Goal: Task Accomplishment & Management: Complete application form

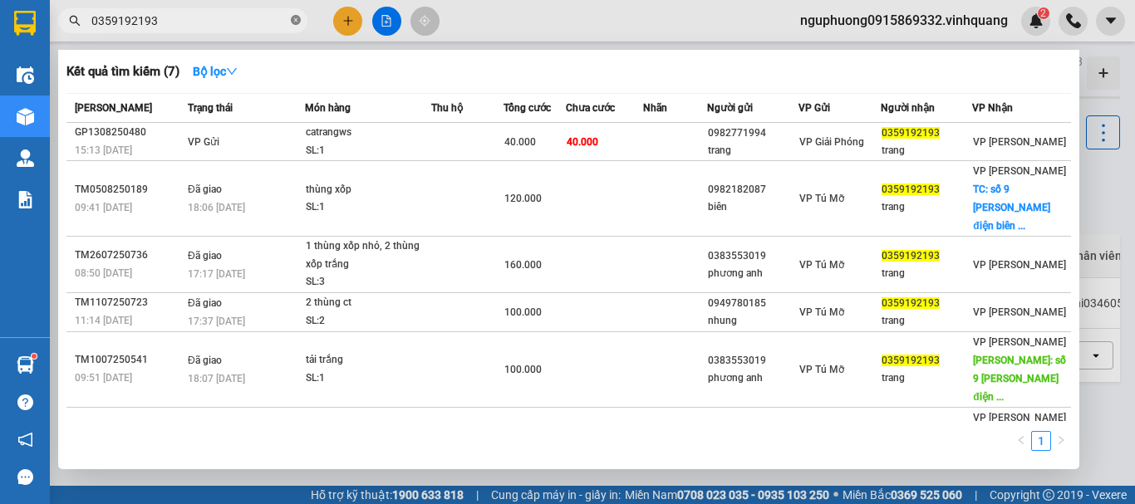
click at [295, 18] on icon "close-circle" at bounding box center [296, 20] width 10 height 10
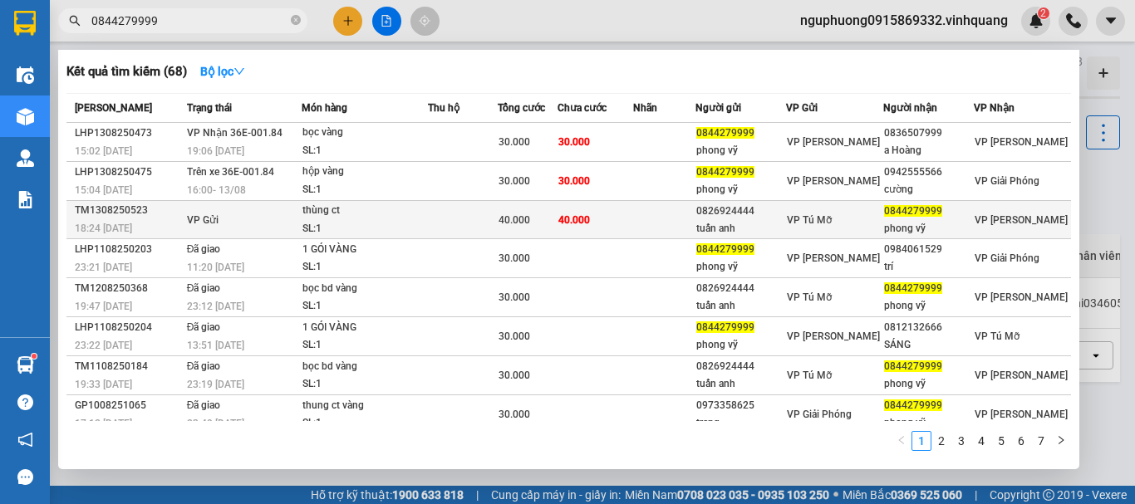
type input "0844279999"
click at [497, 209] on td at bounding box center [463, 220] width 70 height 38
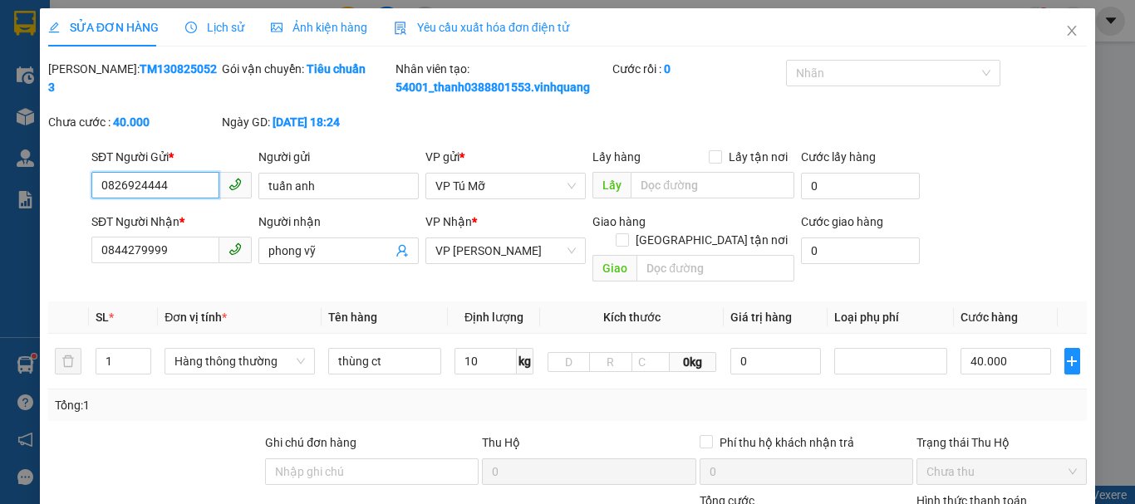
type input "0826924444"
type input "tuấn anh"
type input "0844279999"
type input "phong vỹ"
type input "40.000"
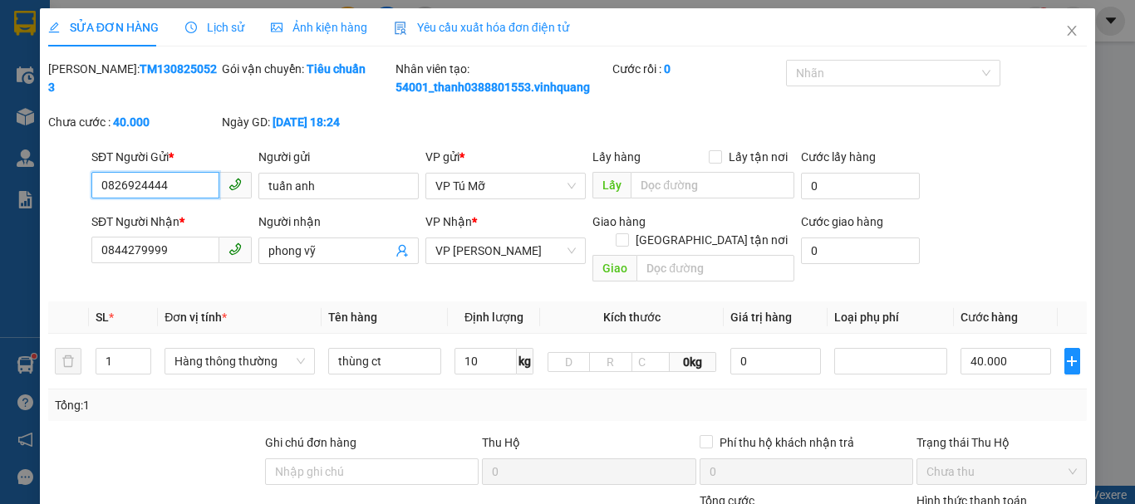
type input "40.000"
click at [1065, 35] on icon "close" at bounding box center [1071, 30] width 13 height 13
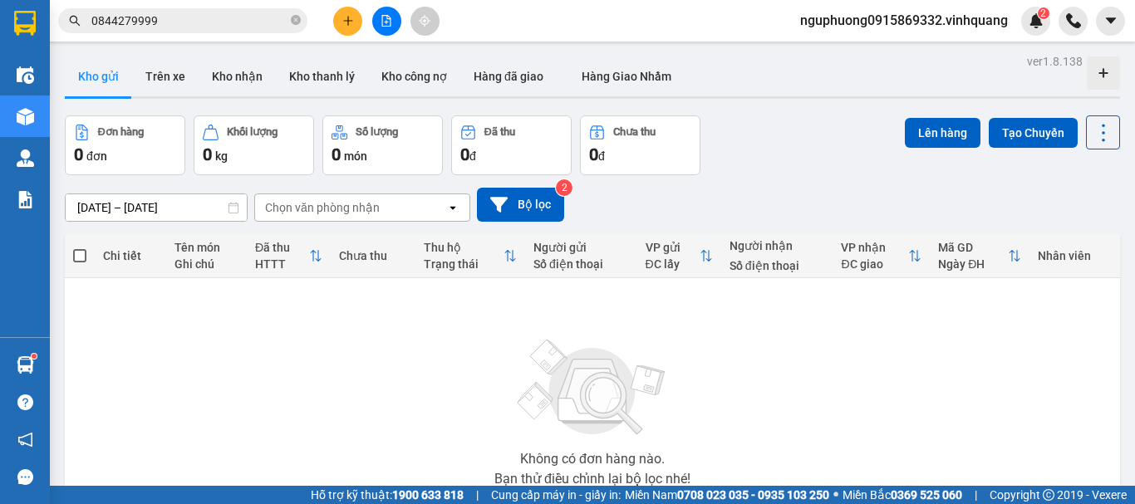
click at [214, 25] on input "0844279999" at bounding box center [189, 21] width 196 height 18
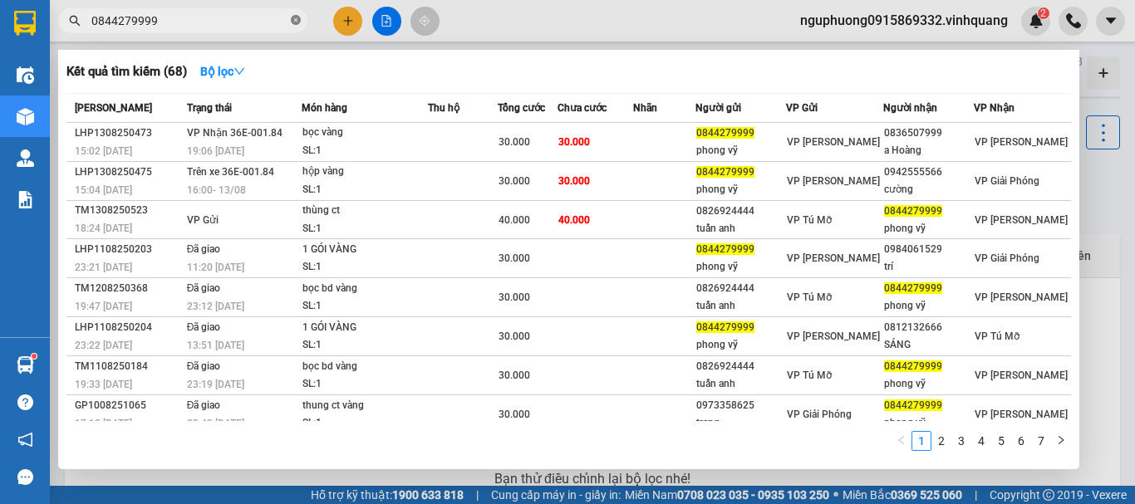
click at [299, 19] on icon "close-circle" at bounding box center [296, 20] width 10 height 10
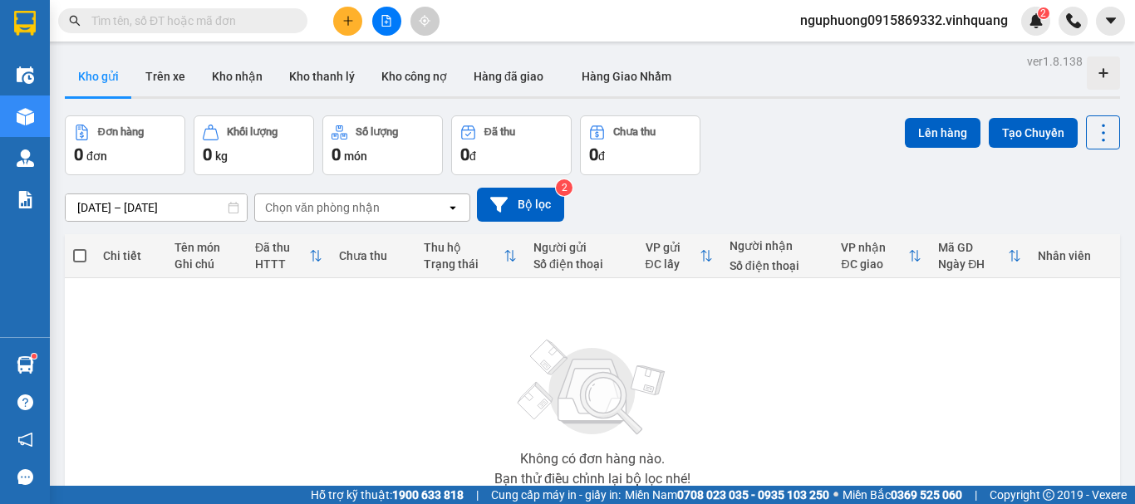
paste input "0913630858"
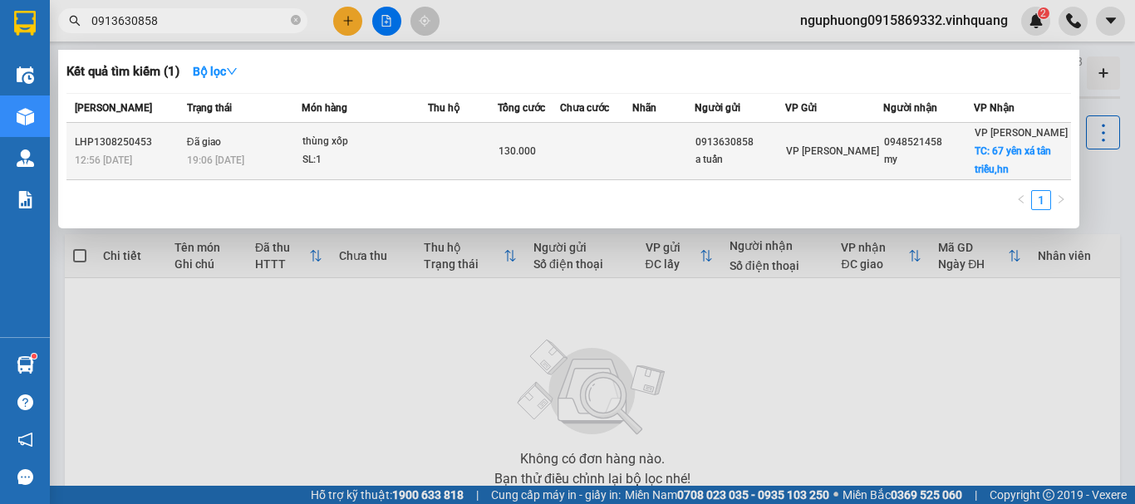
type input "0913630858"
click at [611, 159] on td at bounding box center [596, 151] width 73 height 57
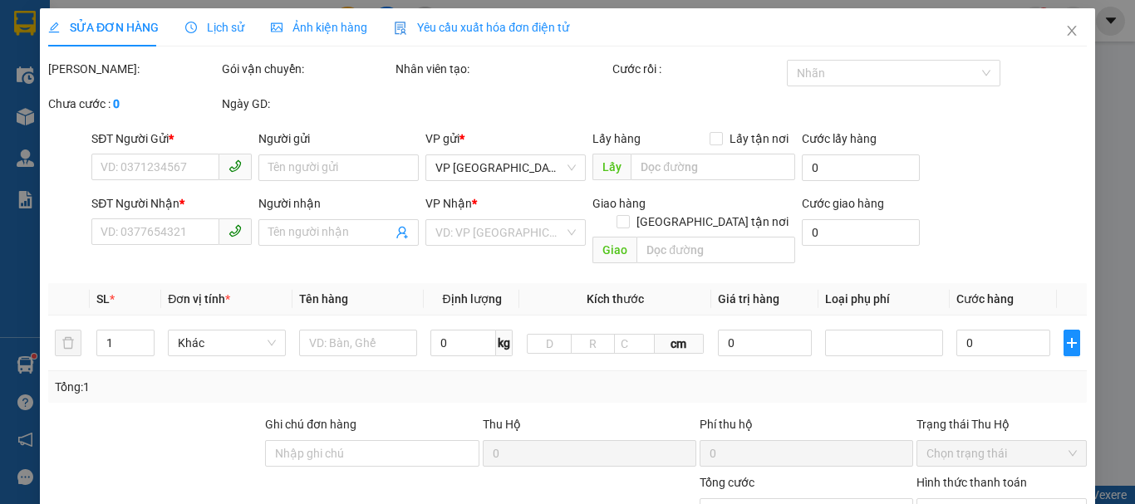
type input "0913630858"
type input "a tuấn"
type input "0948521458"
type input "my"
checkbox input "true"
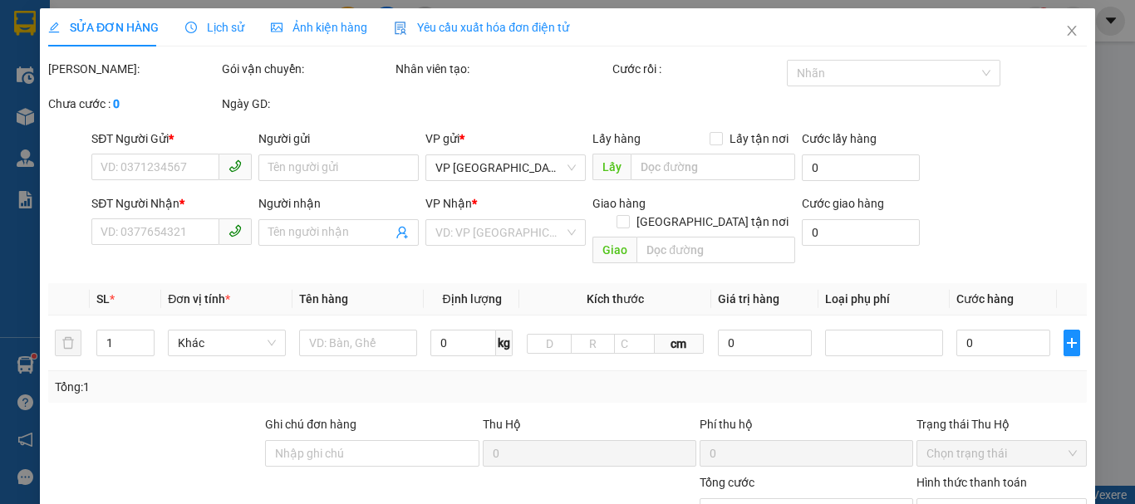
type input "67 yên xá tân triều,hn"
type input "70.000"
type input "130.000"
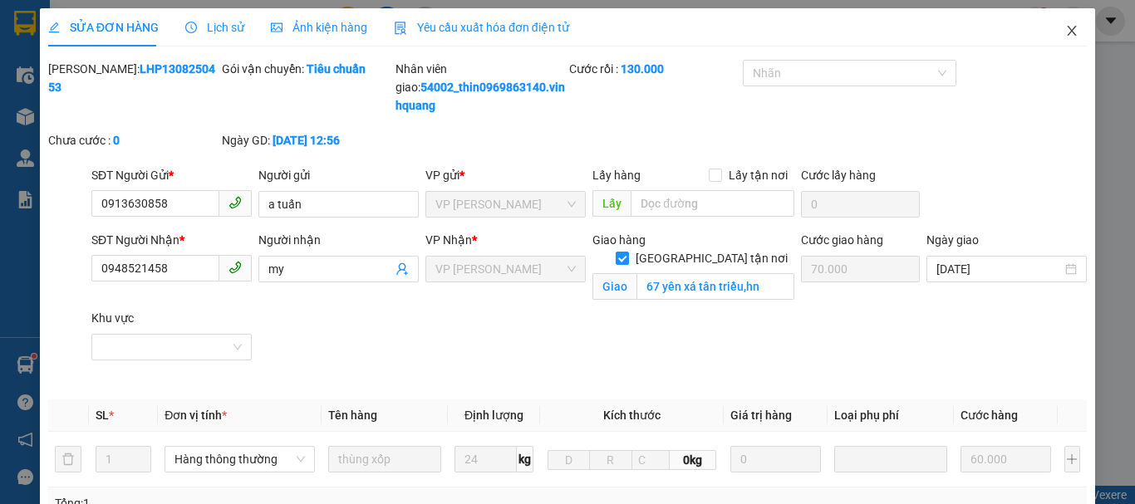
click at [1065, 28] on icon "close" at bounding box center [1071, 30] width 13 height 13
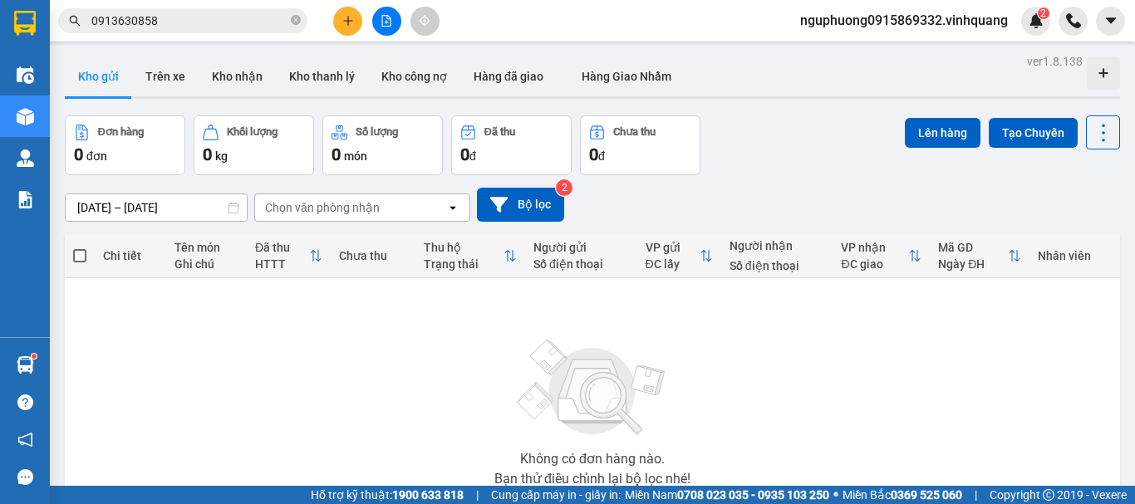
click at [211, 18] on input "0913630858" at bounding box center [189, 21] width 196 height 18
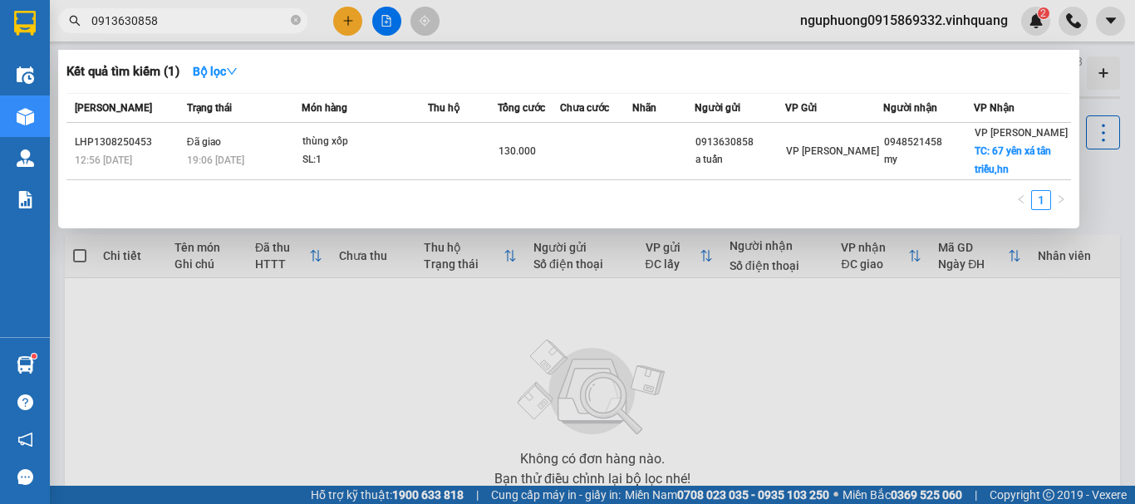
drag, startPoint x: 296, startPoint y: 22, endPoint x: 541, endPoint y: 69, distance: 249.7
click at [297, 21] on icon "close-circle" at bounding box center [296, 20] width 10 height 10
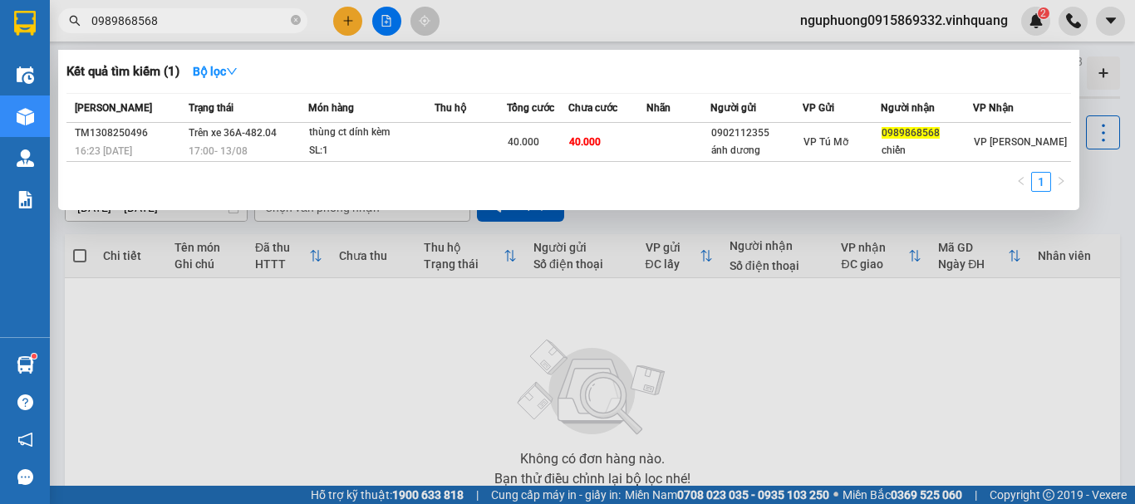
type input "0989868568"
click at [300, 18] on icon "close-circle" at bounding box center [296, 20] width 10 height 10
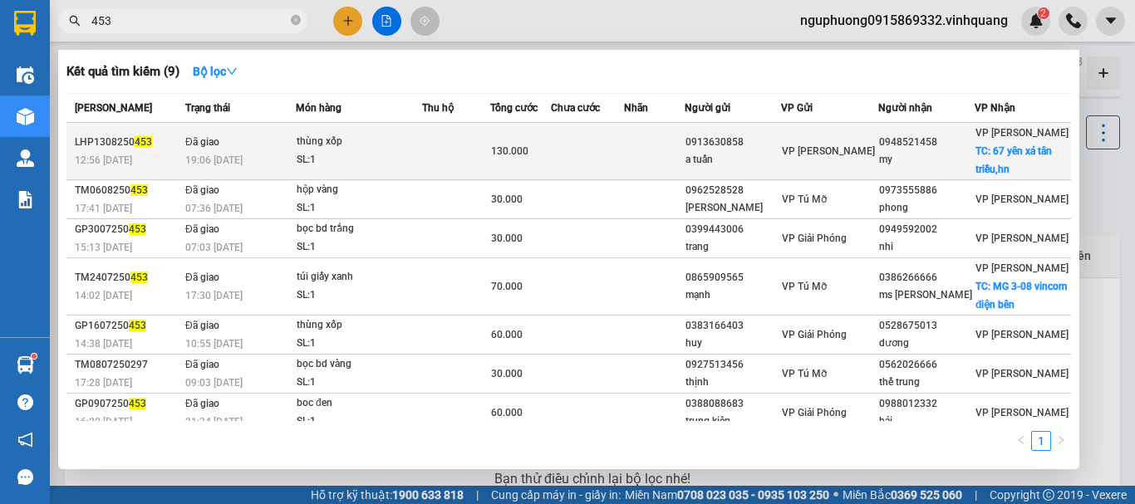
type input "453"
click at [474, 155] on td at bounding box center [456, 151] width 68 height 57
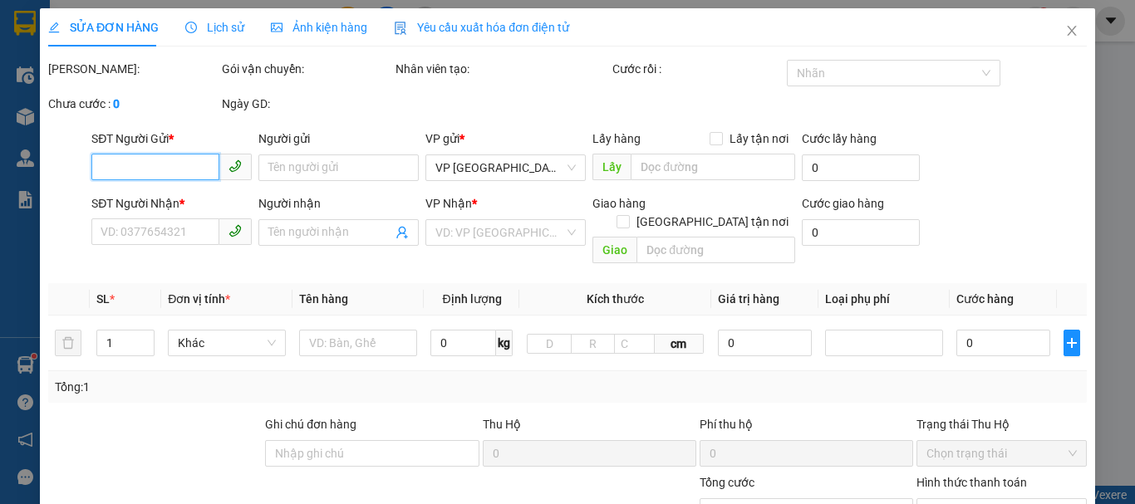
type input "0913630858"
type input "a tuấn"
type input "0948521458"
type input "my"
checkbox input "true"
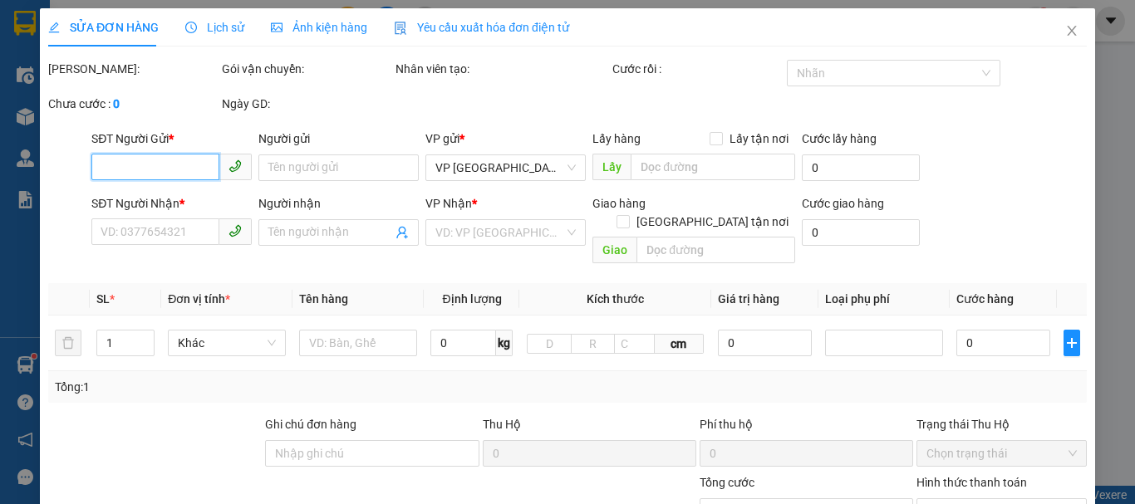
type input "67 yên xá tân triều,hn"
type input "70.000"
type input "130.000"
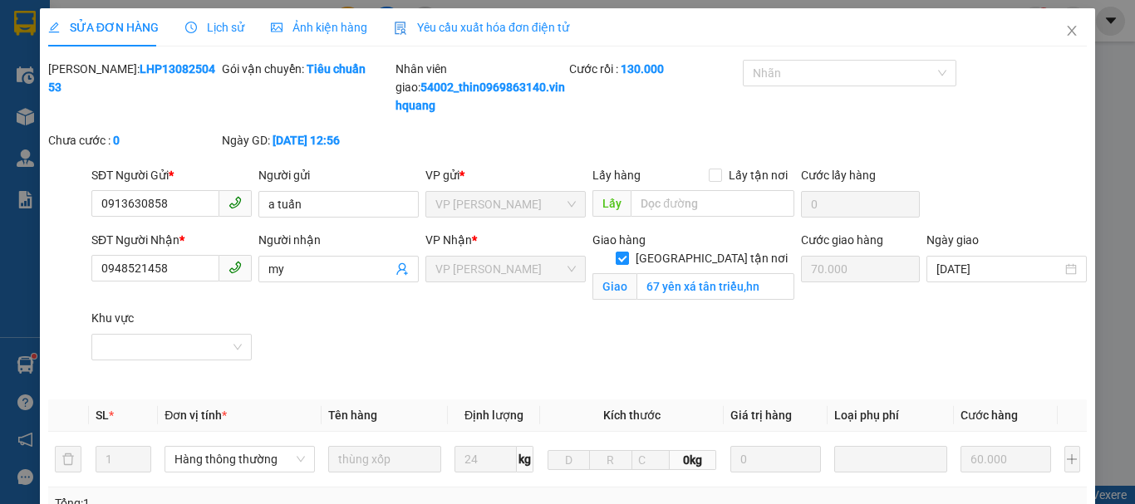
click at [213, 26] on span "Lịch sử" at bounding box center [214, 27] width 59 height 13
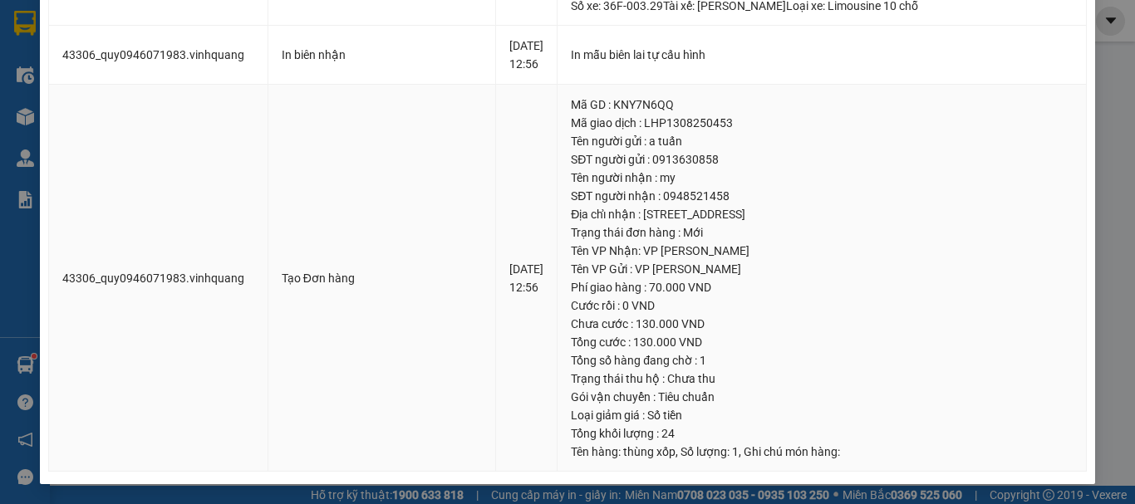
scroll to position [1113, 0]
drag, startPoint x: 926, startPoint y: 302, endPoint x: 910, endPoint y: 273, distance: 33.1
click at [910, 273] on td "Mã GD : KNY7N6QQ Mã giao dịch : LHP1308250453 Tên người gửi : a tuấn SĐT người …" at bounding box center [822, 279] width 529 height 388
click at [822, 278] on div "Phí giao hàng : 70.000 VND" at bounding box center [822, 287] width 502 height 18
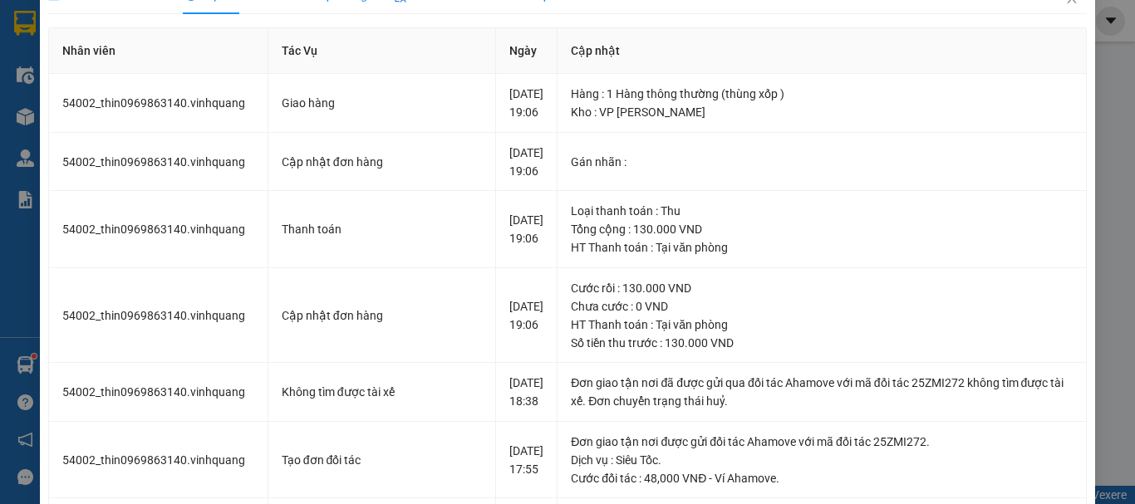
scroll to position [0, 0]
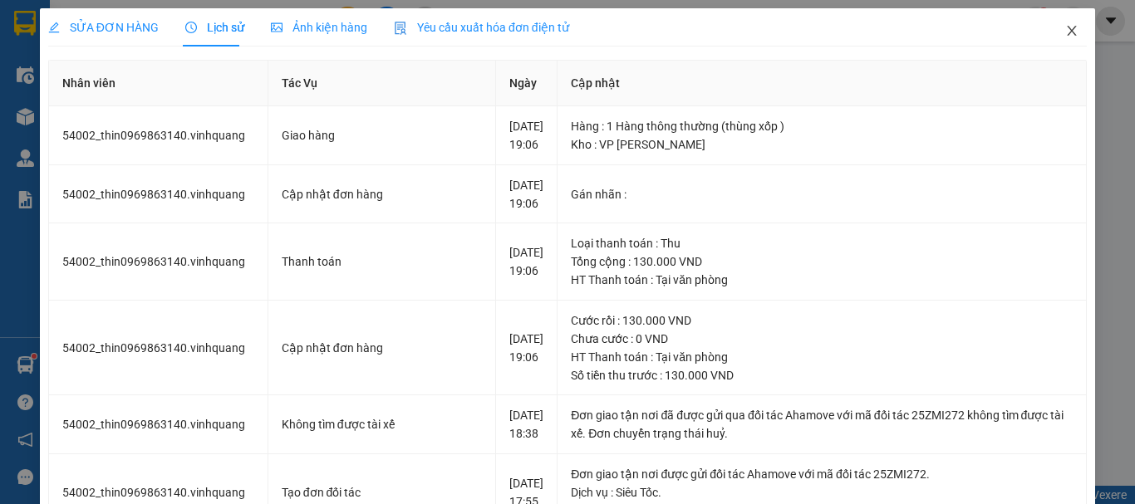
click at [1069, 27] on span "Close" at bounding box center [1072, 31] width 47 height 47
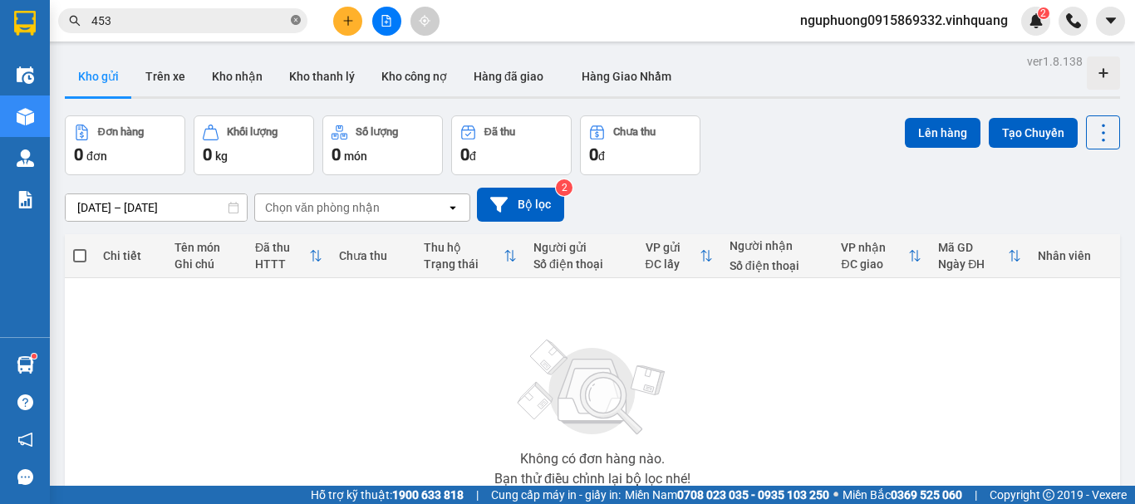
click at [294, 20] on icon "close-circle" at bounding box center [296, 20] width 10 height 10
click at [229, 26] on input "text" at bounding box center [189, 21] width 196 height 18
paste input "0384357246"
type input "0384357246"
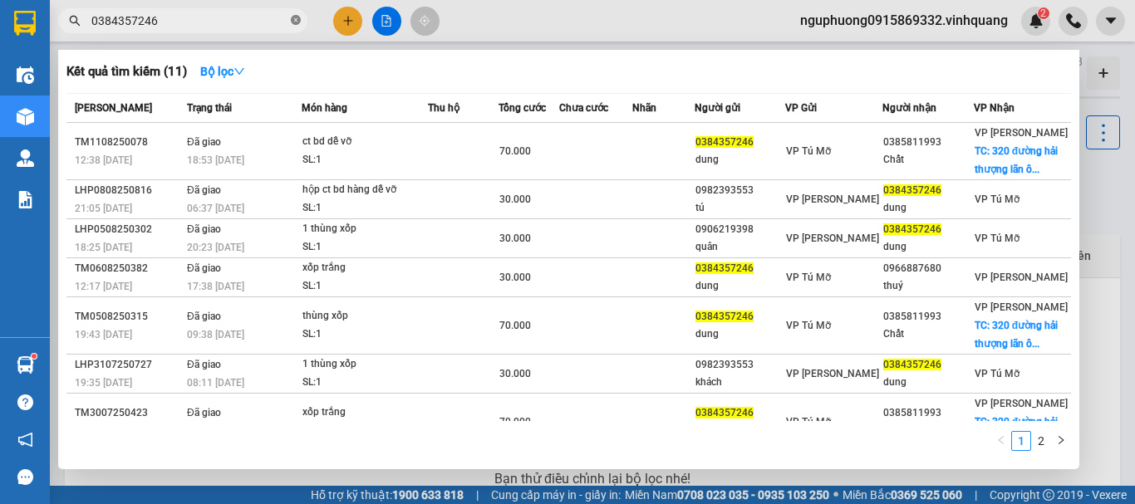
click at [297, 22] on icon "close-circle" at bounding box center [296, 20] width 10 height 10
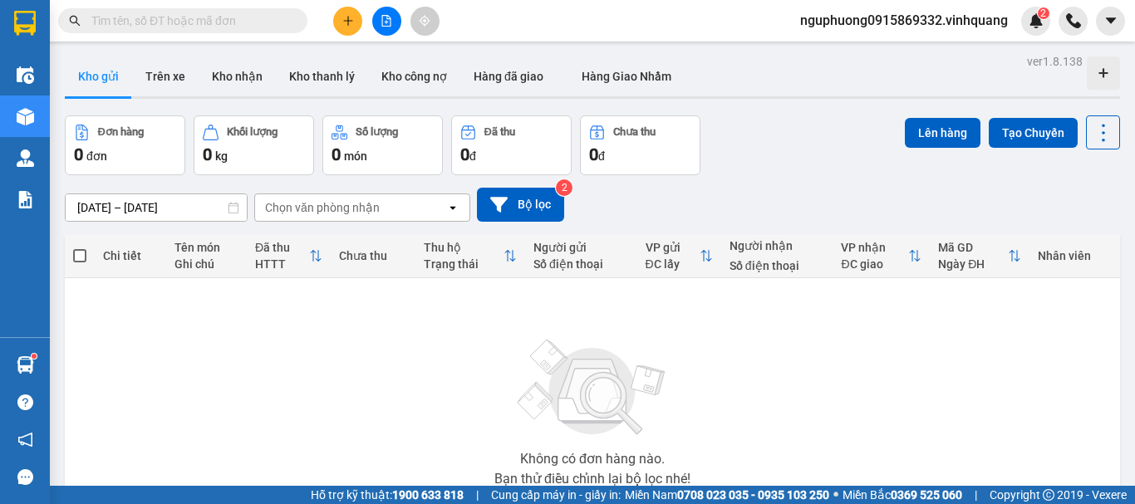
click at [230, 16] on input "text" at bounding box center [189, 21] width 196 height 18
click at [148, 11] on span at bounding box center [182, 20] width 249 height 25
click at [230, 21] on input "text" at bounding box center [189, 21] width 196 height 18
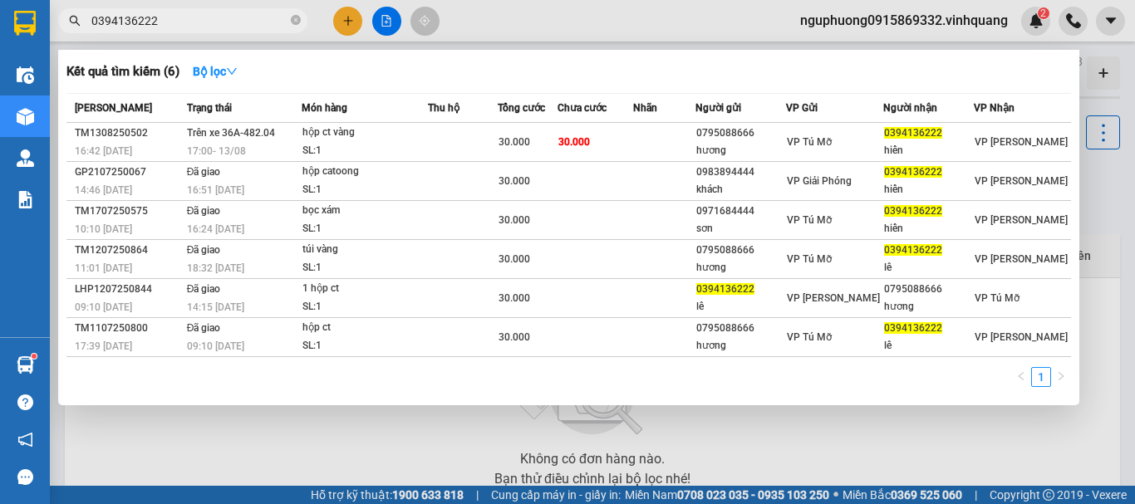
type input "0394136222"
click at [296, 21] on icon "close-circle" at bounding box center [296, 20] width 10 height 10
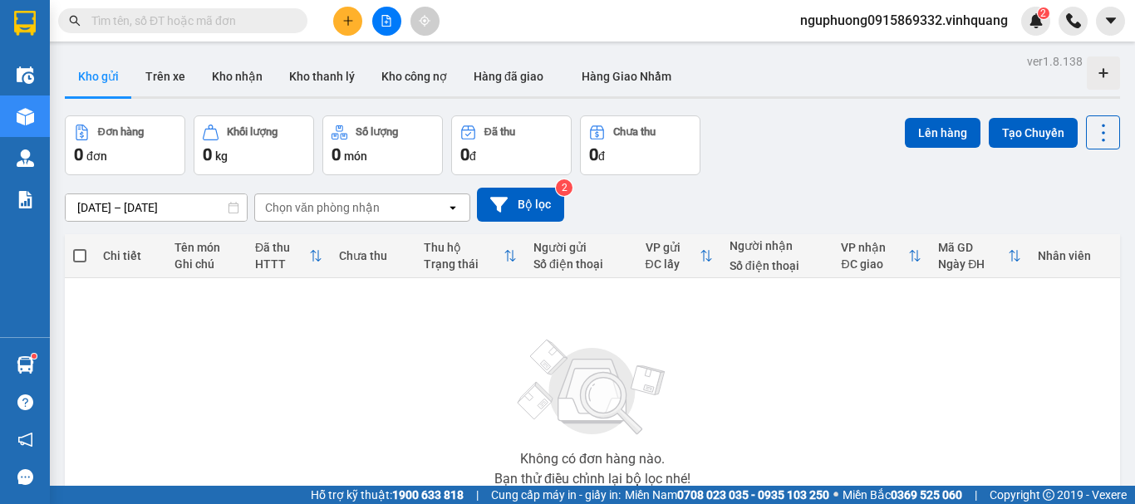
click at [228, 25] on input "text" at bounding box center [189, 21] width 196 height 18
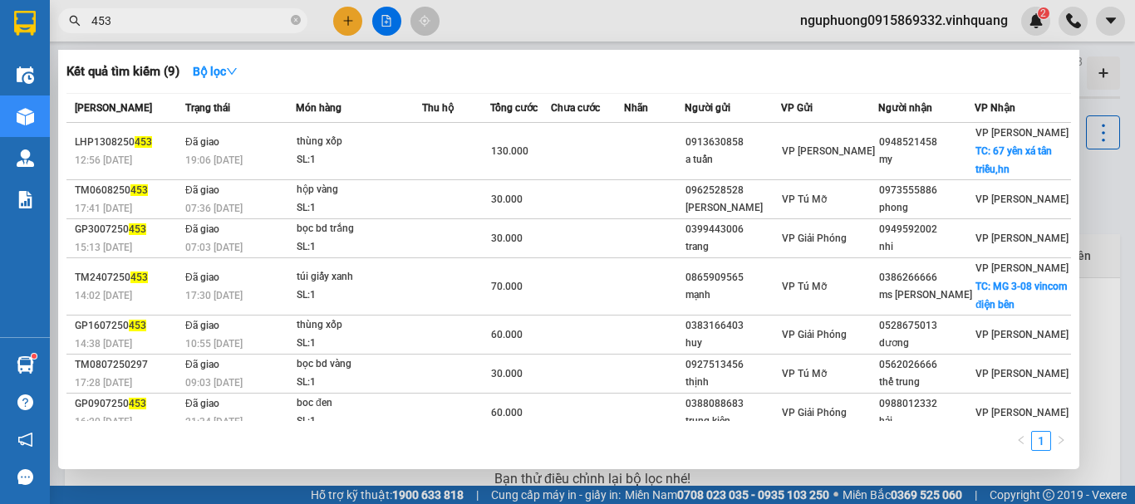
type input "453"
